Goal: Navigation & Orientation: Find specific page/section

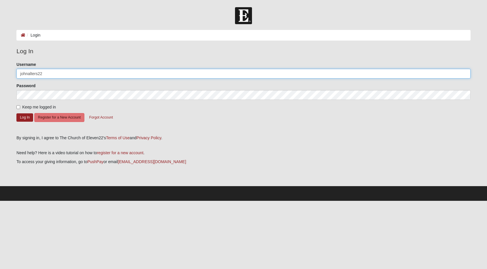
type input "johnalters22"
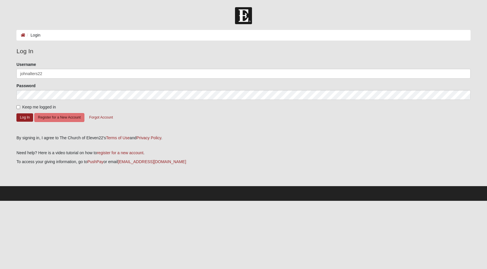
drag, startPoint x: 24, startPoint y: 119, endPoint x: 37, endPoint y: 101, distance: 21.1
click at [37, 101] on form "Please correct the following: Username johnalters22 Password Keep me logged in …" at bounding box center [243, 97] width 454 height 70
click at [25, 118] on button "Log In" at bounding box center [24, 117] width 17 height 8
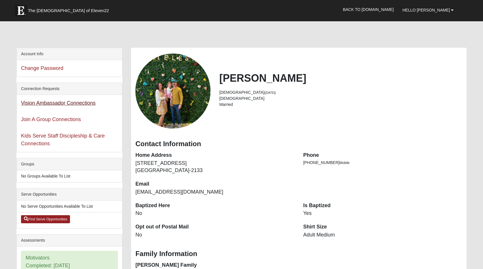
click at [66, 102] on link "Vision Ambassador Connections" at bounding box center [58, 103] width 75 height 6
click at [59, 134] on link "Kids Serve Staff Discipleship & Care Connections" at bounding box center [63, 140] width 84 height 14
click at [435, 10] on span "Hello [PERSON_NAME]" at bounding box center [425, 10] width 47 height 5
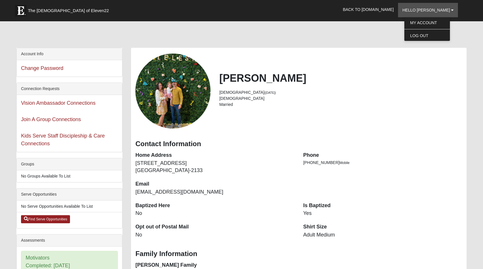
click at [369, 33] on div at bounding box center [241, 36] width 450 height 24
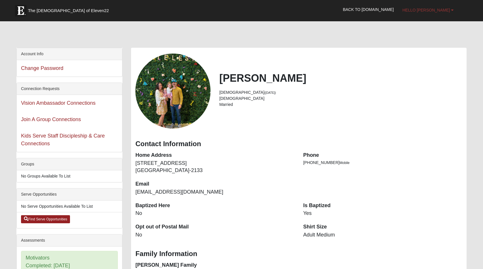
click at [435, 10] on span "Hello [PERSON_NAME]" at bounding box center [425, 10] width 47 height 5
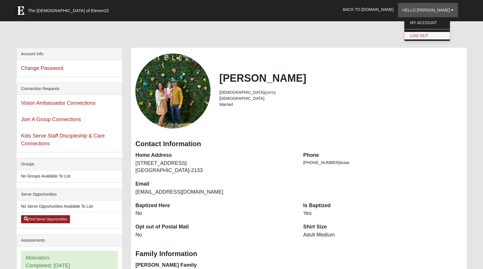
click at [427, 37] on link "Log Out" at bounding box center [426, 35] width 45 height 7
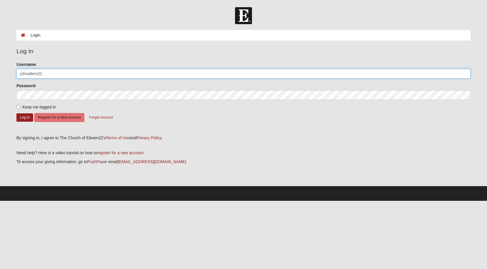
type input "johnalters22"
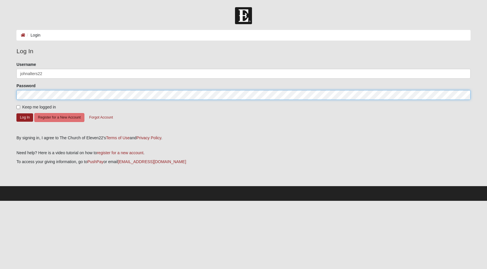
click at [25, 117] on button "Log In" at bounding box center [24, 117] width 17 height 8
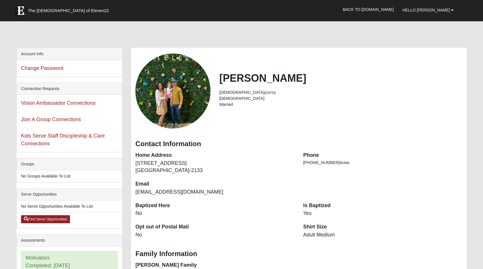
click at [381, 93] on li "[DEMOGRAPHIC_DATA] ([DATE])" at bounding box center [340, 93] width 243 height 6
click at [387, 10] on link "Back to [DOMAIN_NAME]" at bounding box center [368, 9] width 60 height 14
